Goal: Check status

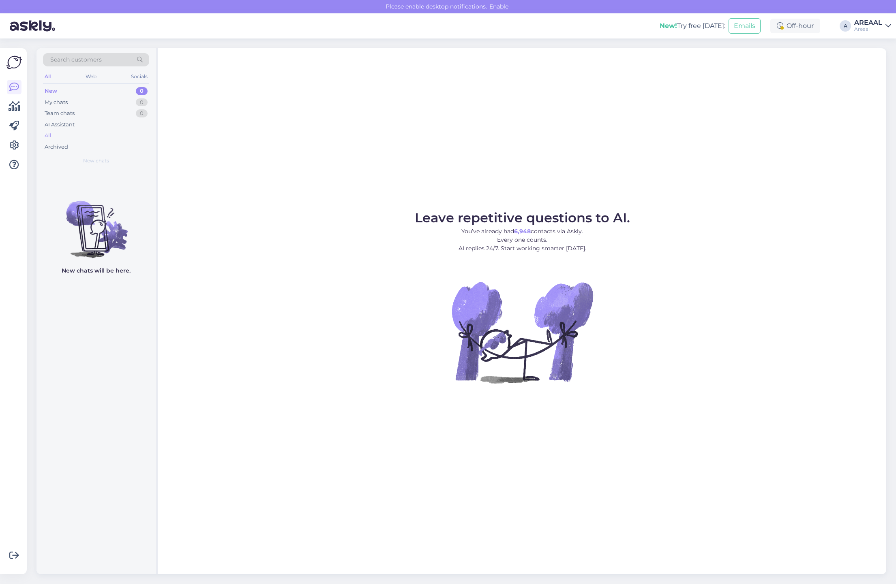
click at [99, 139] on div "All" at bounding box center [96, 135] width 106 height 11
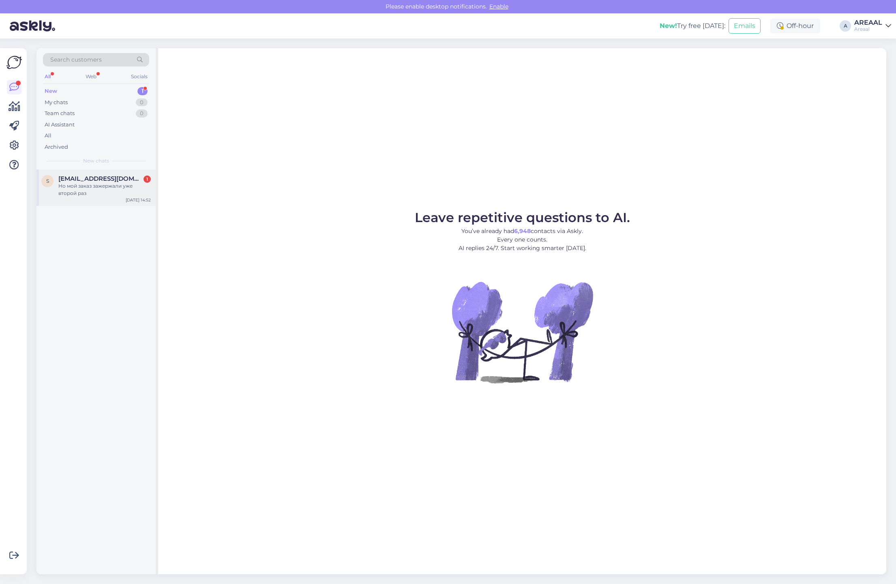
click at [138, 179] on span "[EMAIL_ADDRESS][DOMAIN_NAME]" at bounding box center [100, 178] width 84 height 7
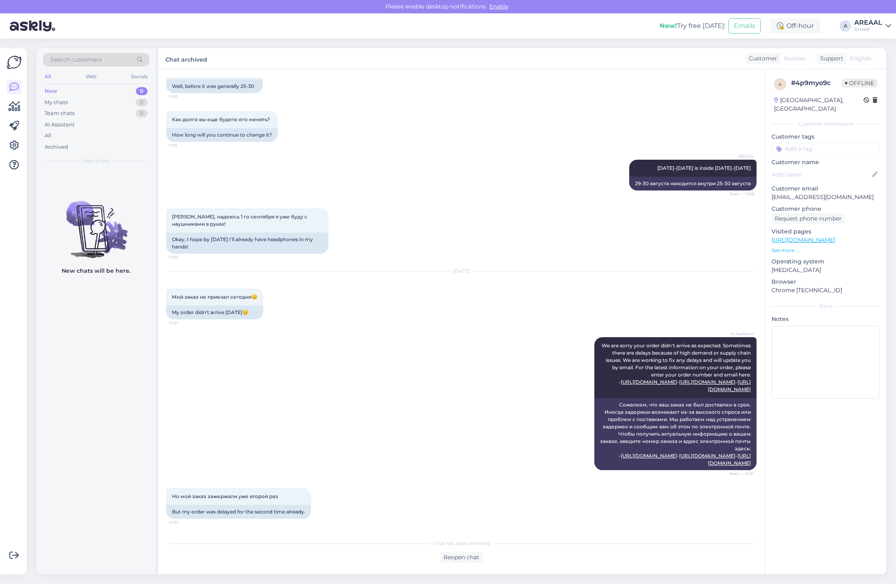
scroll to position [1879, 0]
click at [620, 117] on div "Как долго вы еще будете его менять? 11:55 How long will you continue to change …" at bounding box center [461, 126] width 590 height 49
click at [596, 218] on div "Окей, надеюсь 1 го сентября я уже буду с наушниками в руках! 11:58 Okay, I hope…" at bounding box center [461, 230] width 590 height 63
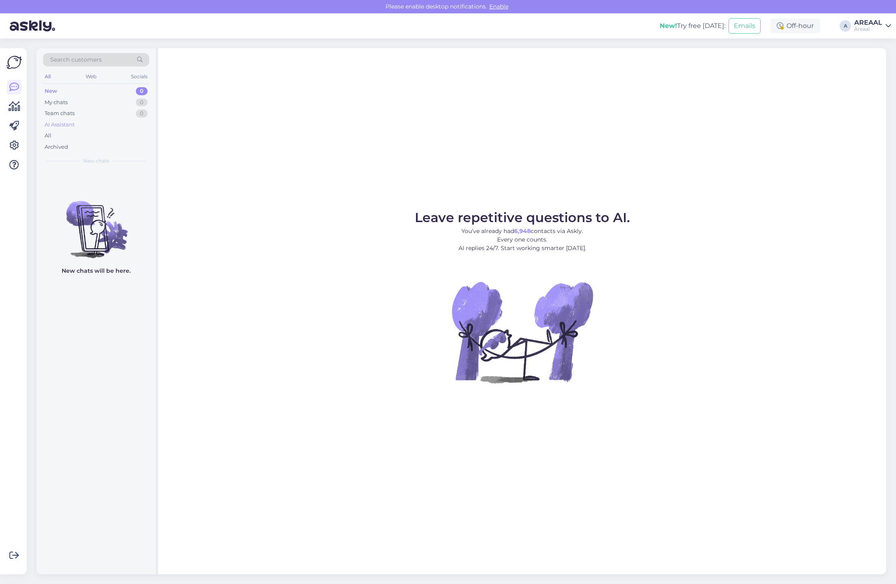
click at [120, 128] on div "AI Assistant" at bounding box center [96, 124] width 106 height 11
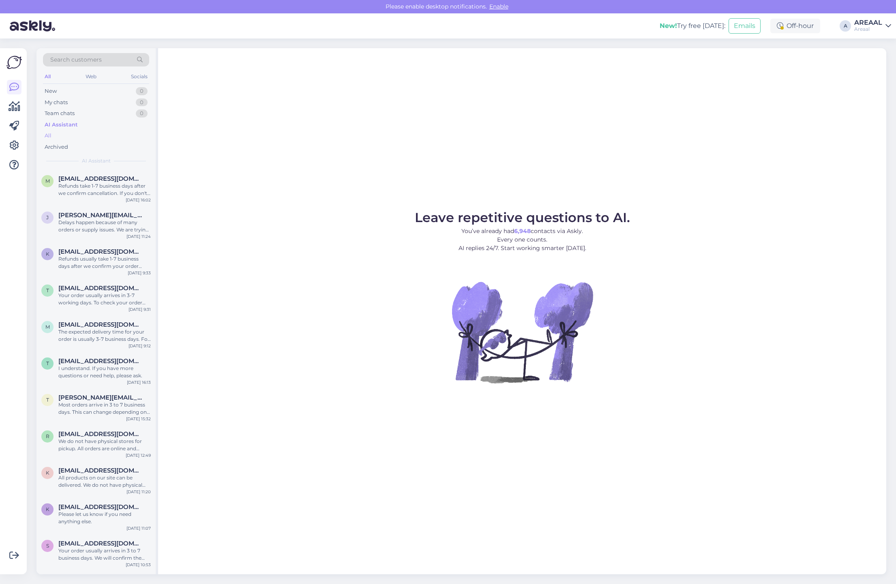
click at [121, 137] on div "All" at bounding box center [96, 135] width 106 height 11
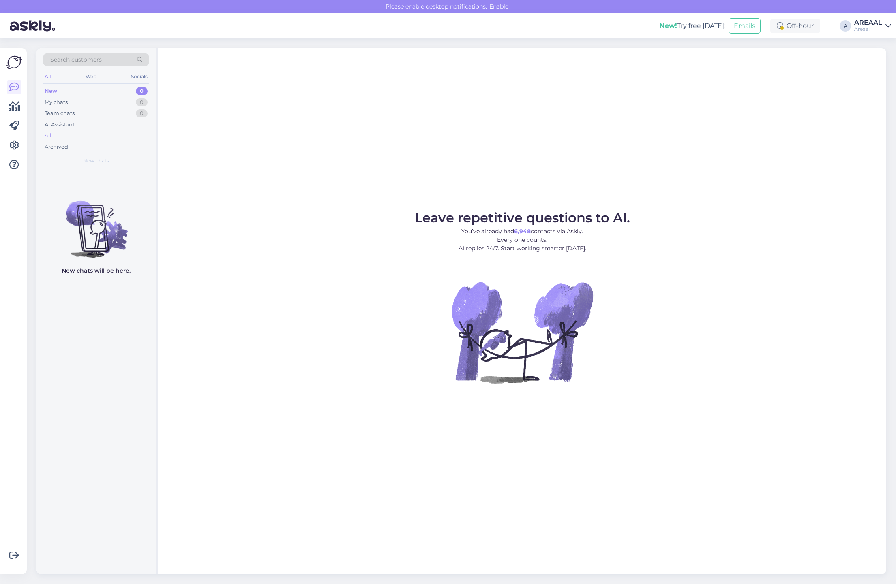
click at [74, 135] on div "All" at bounding box center [96, 135] width 106 height 11
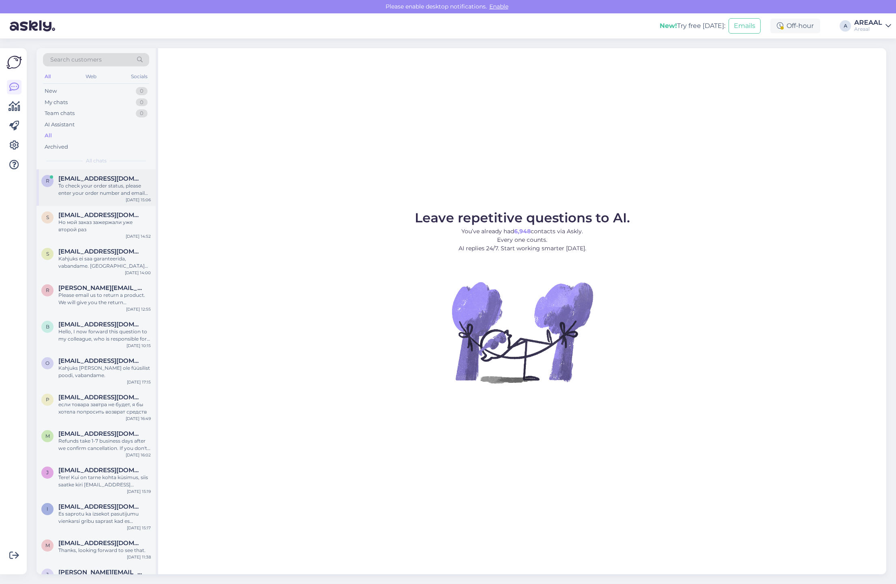
click at [92, 195] on div "To check your order status, please enter your order number and email on one of …" at bounding box center [104, 189] width 92 height 15
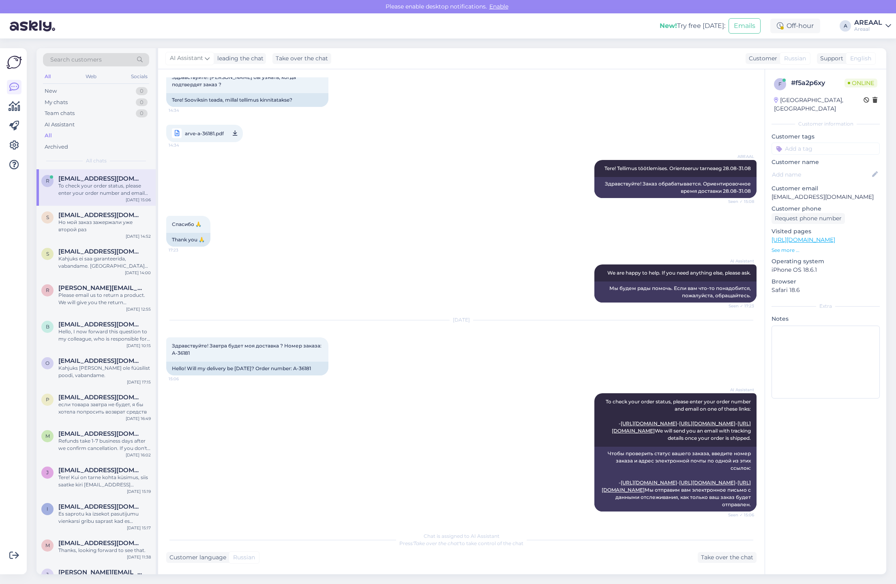
scroll to position [80, 0]
copy span "A-36181"
drag, startPoint x: 191, startPoint y: 318, endPoint x: 166, endPoint y: 317, distance: 24.8
click at [166, 338] on div "Здравствуйте! Завтра будет моя доставка ? Номер заказа: A-36181 15:06" at bounding box center [247, 350] width 162 height 24
click at [367, 207] on div "Спасибо 🙏 17:23 Thank you 🙏" at bounding box center [461, 231] width 590 height 49
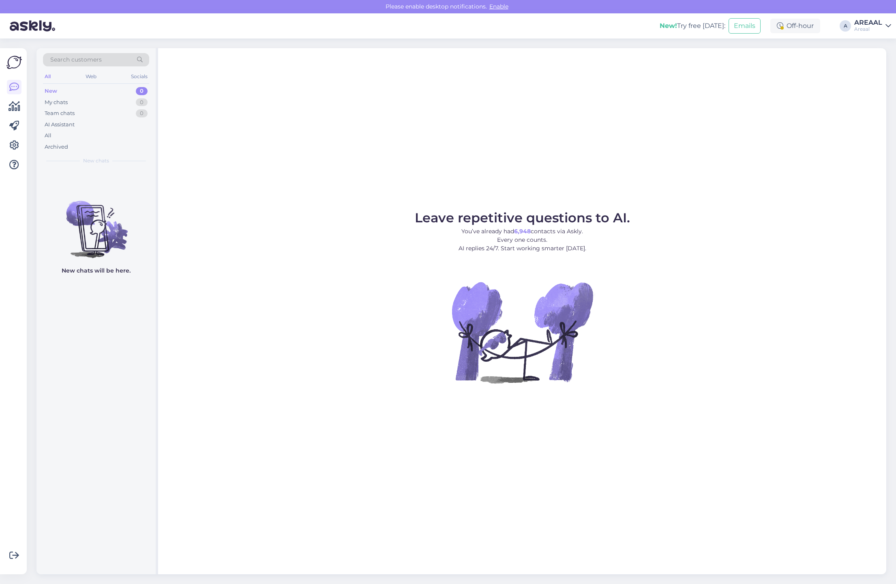
click at [658, 183] on div "Leave repetitive questions to AI. You’ve already had 6,948 contacts via Askly. …" at bounding box center [522, 311] width 728 height 526
click at [592, 98] on div "Leave repetitive questions to AI. You’ve already had 6,948 contacts via Askly. …" at bounding box center [522, 311] width 728 height 526
click at [778, 206] on div "Leave repetitive questions to AI. You’ve already had 6,948 contacts via Askly. …" at bounding box center [522, 311] width 728 height 526
click at [558, 188] on div "Leave repetitive questions to AI. You’ve already had 6,948 contacts via Askly. …" at bounding box center [522, 311] width 728 height 526
click at [755, 173] on div "Leave repetitive questions to AI. You’ve already had 6,948 contacts via Askly. …" at bounding box center [522, 311] width 728 height 526
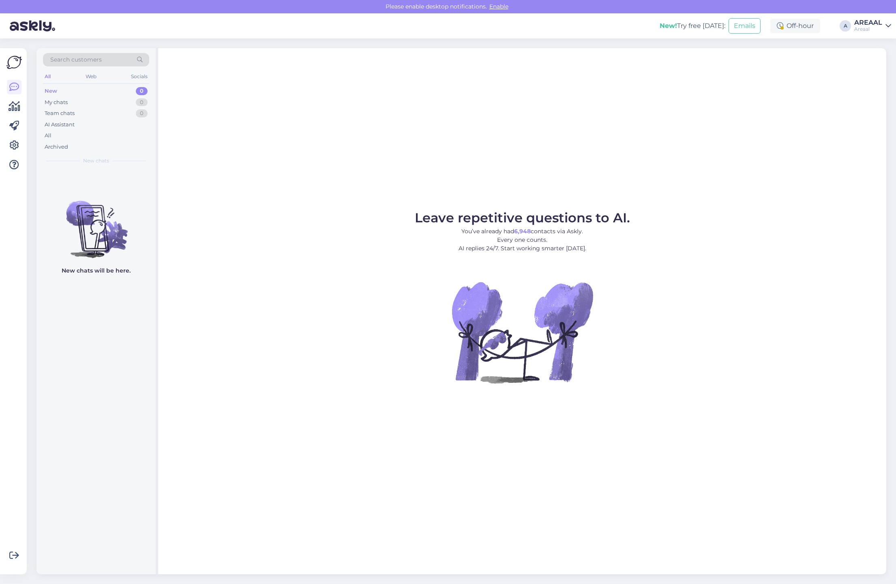
click at [436, 303] on figure "Leave repetitive questions to AI. You’ve already had 6,948 contacts via Askly. …" at bounding box center [521, 309] width 713 height 194
click at [80, 136] on div "All" at bounding box center [96, 135] width 106 height 11
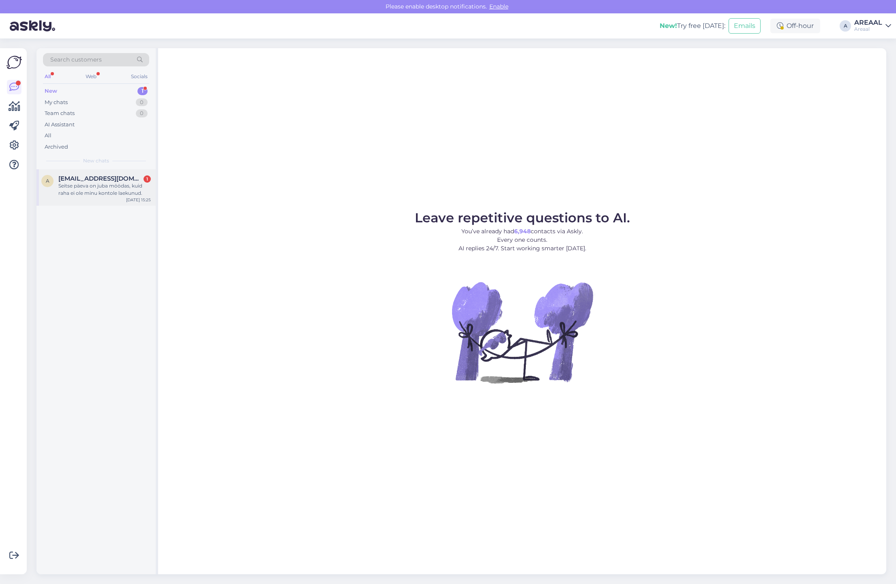
click at [116, 186] on div "Seitse päeva on juba möödas, kuid raha ei ole minu kontole laekunud." at bounding box center [104, 189] width 92 height 15
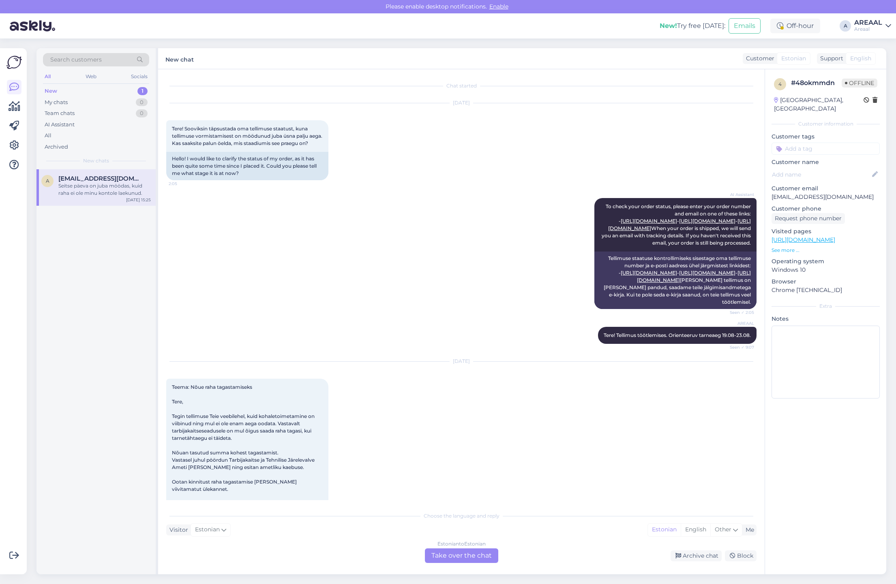
scroll to position [884, 0]
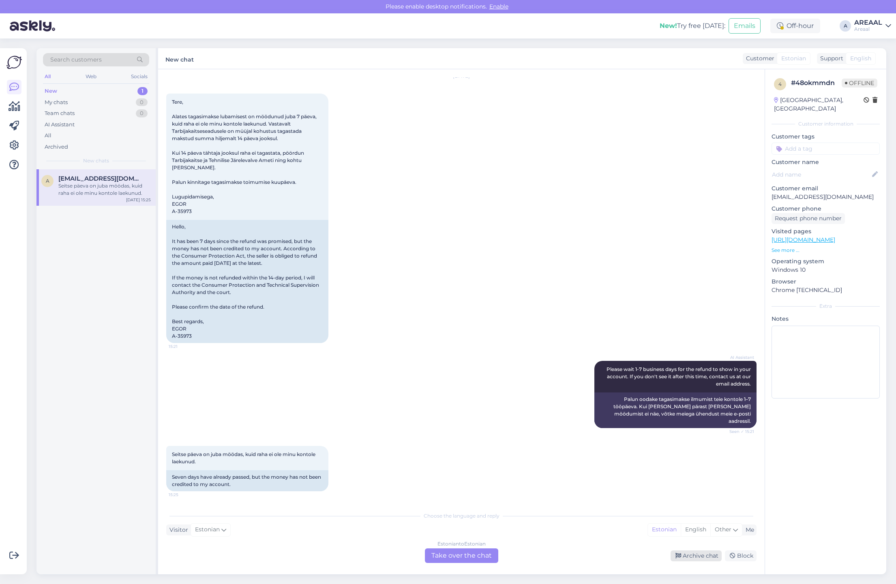
click at [700, 556] on div "Archive chat" at bounding box center [695, 556] width 51 height 11
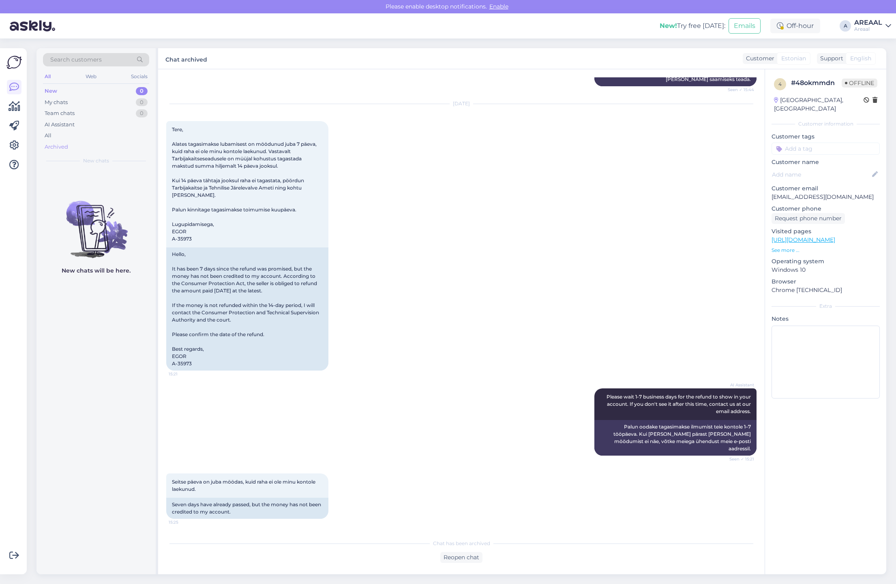
click at [106, 143] on div "Archived" at bounding box center [96, 146] width 106 height 11
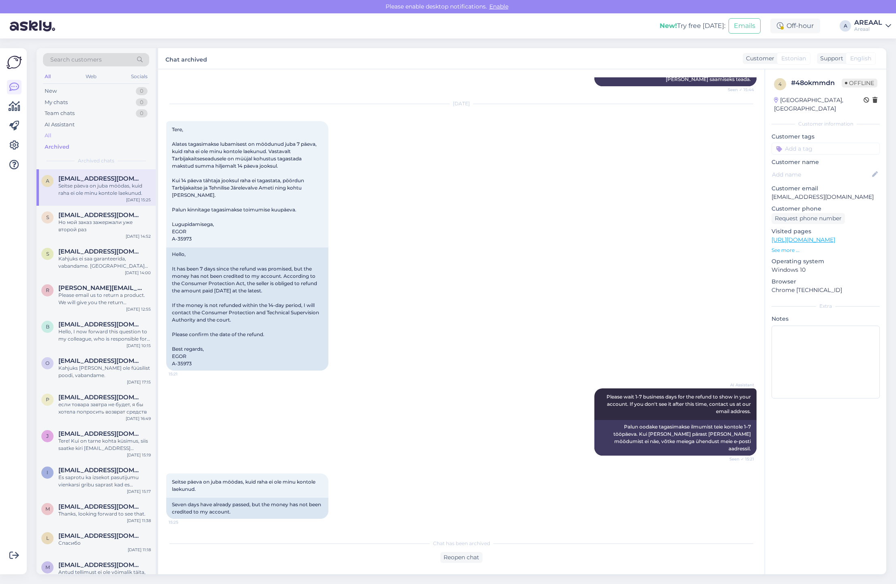
click at [104, 135] on div "All" at bounding box center [96, 135] width 106 height 11
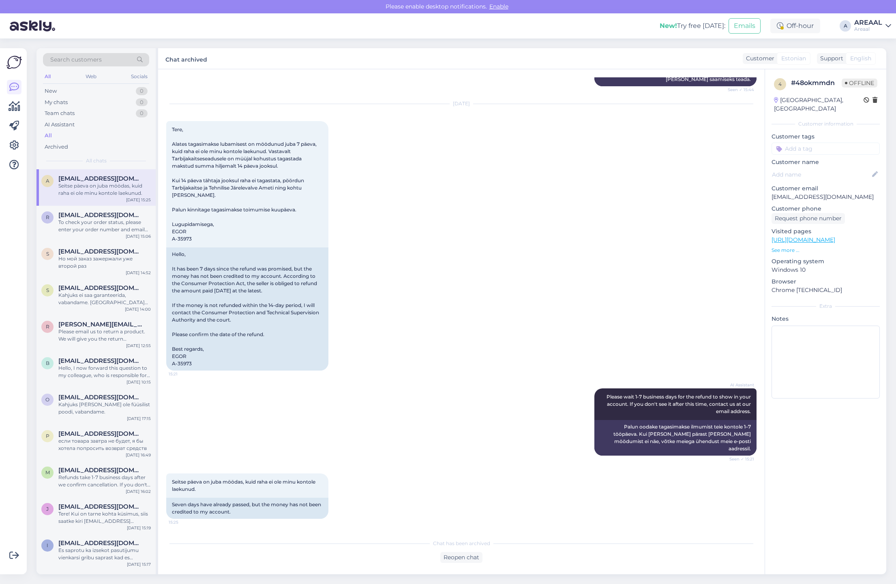
click at [465, 258] on div "Aug 30 2025 Tere, Alates tagasimakse lubamisest on möödunud juba 7 päeva, kuid …" at bounding box center [461, 237] width 590 height 284
